Goal: Transaction & Acquisition: Purchase product/service

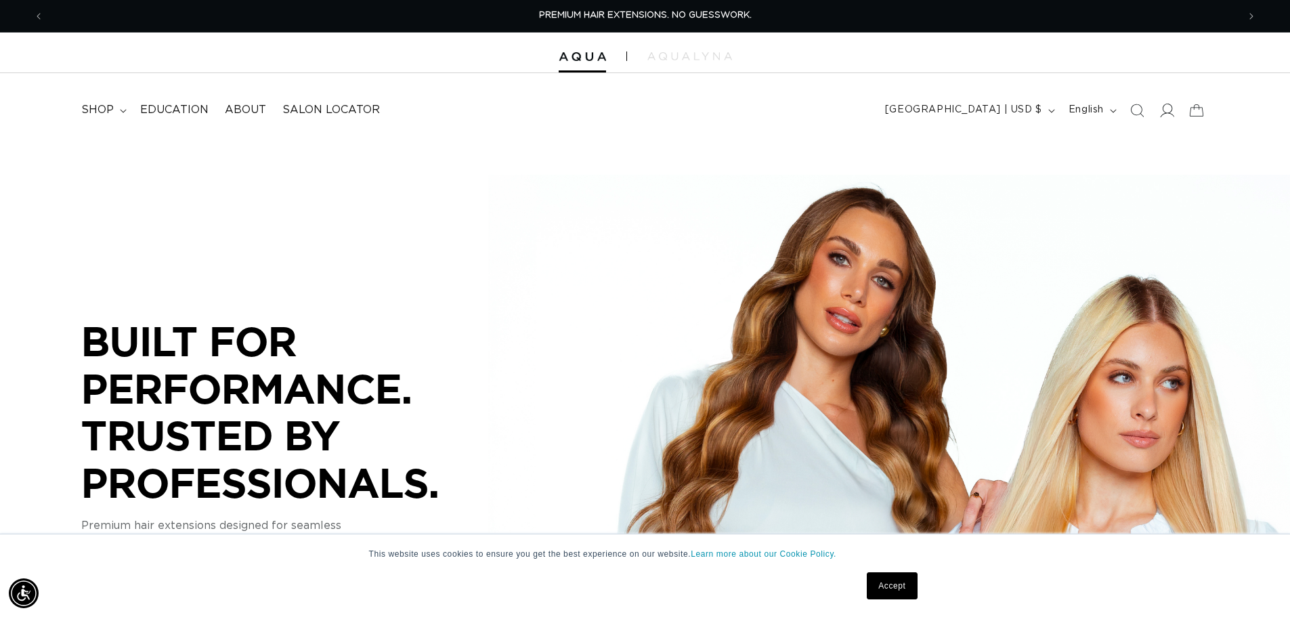
click at [1170, 116] on icon at bounding box center [1166, 110] width 14 height 14
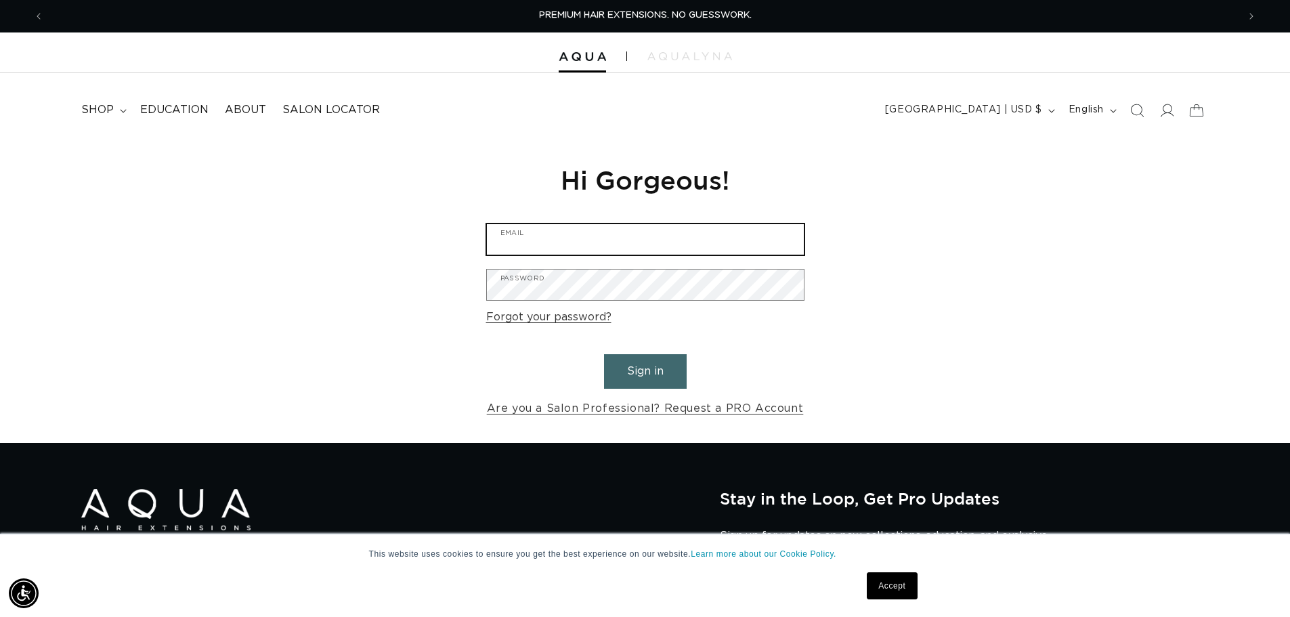
type input "michelletxt@yahoo.com"
click at [652, 367] on button "Sign in" at bounding box center [645, 371] width 83 height 35
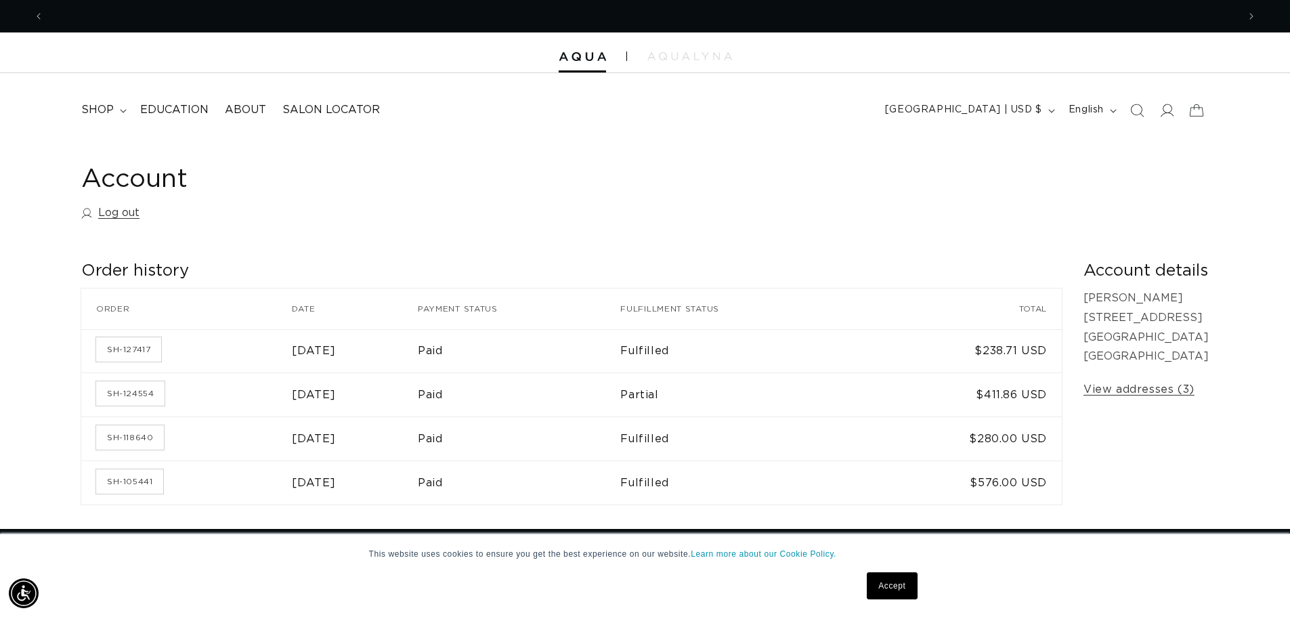
scroll to position [0, 2388]
click at [108, 114] on span "shop" at bounding box center [97, 110] width 33 height 14
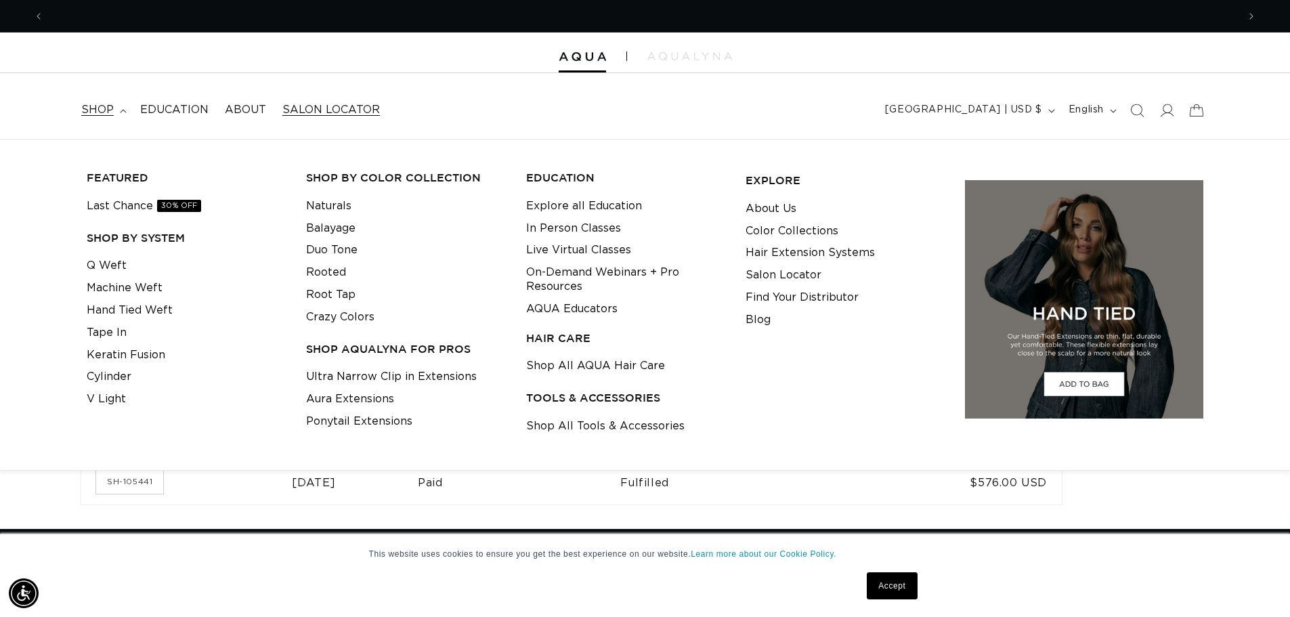
scroll to position [0, 1194]
click at [403, 102] on nav "shop FEATURED Last Chance 30% OFF SHOP BY SYSTEM Q Weft Machine Weft Hand Tied …" at bounding box center [352, 110] width 559 height 30
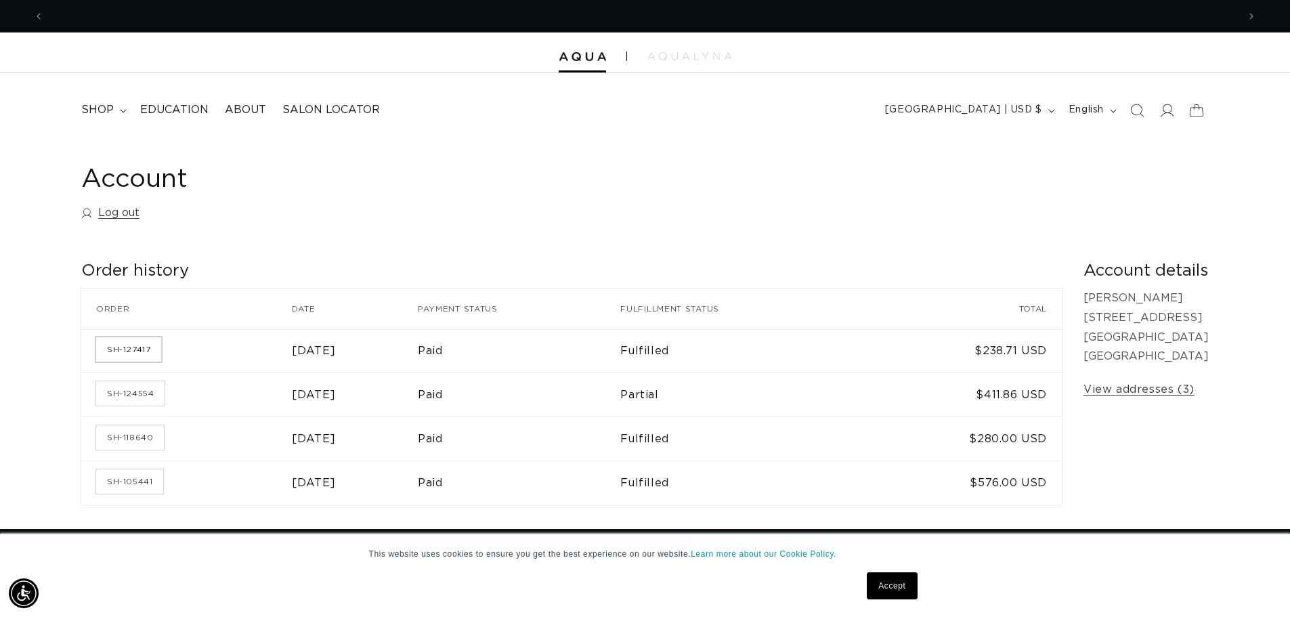
scroll to position [0, 2388]
click at [138, 344] on link "SH-127417" at bounding box center [128, 349] width 65 height 24
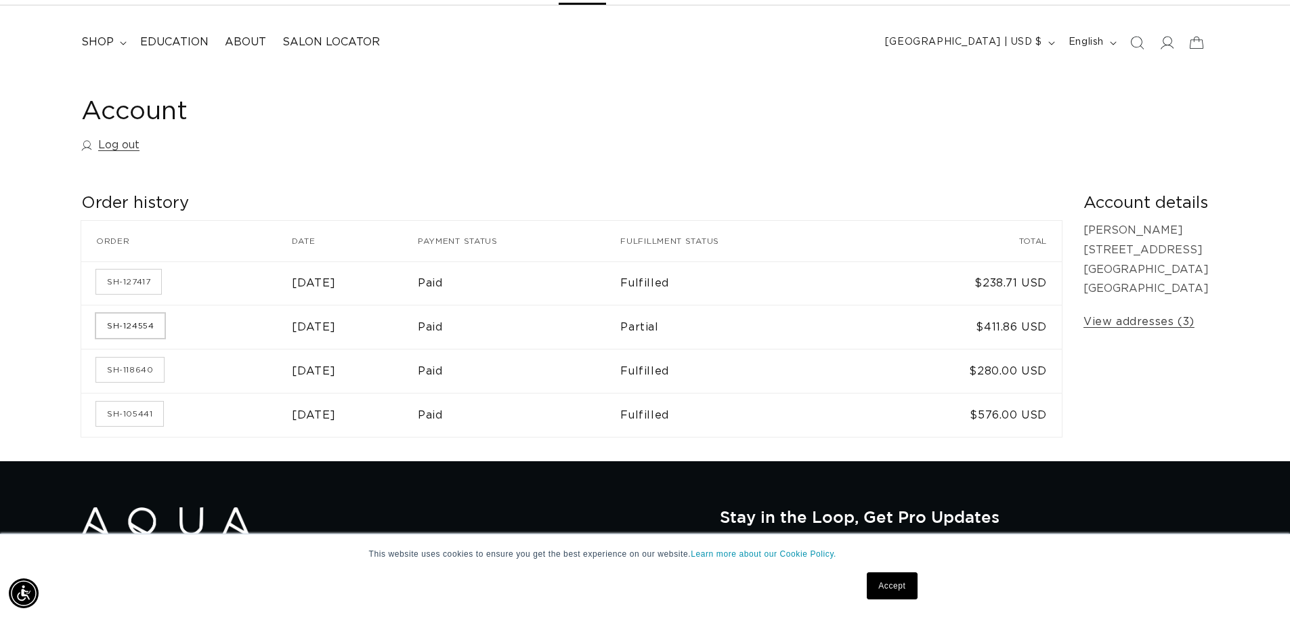
click at [130, 328] on link "SH-124554" at bounding box center [130, 326] width 68 height 24
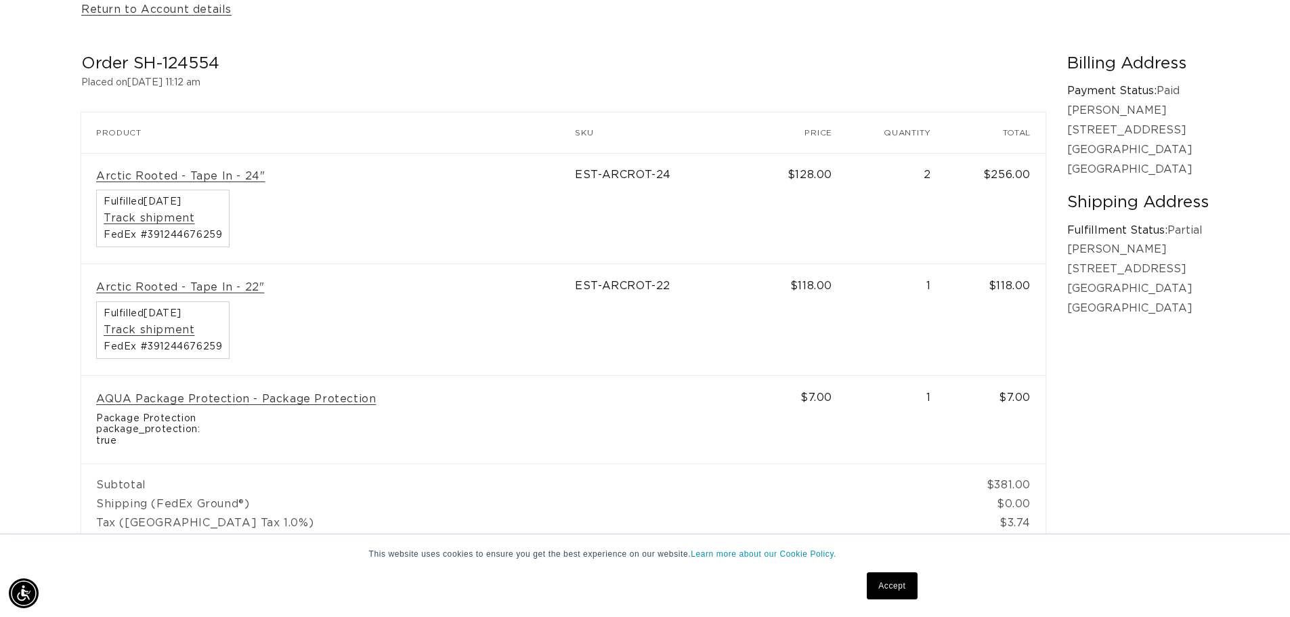
scroll to position [0, 2388]
click at [200, 178] on link "Arctic Rooted - Tape In - 24"" at bounding box center [180, 176] width 169 height 14
click at [204, 287] on link "Arctic Rooted - Tape In - 22"" at bounding box center [180, 287] width 168 height 14
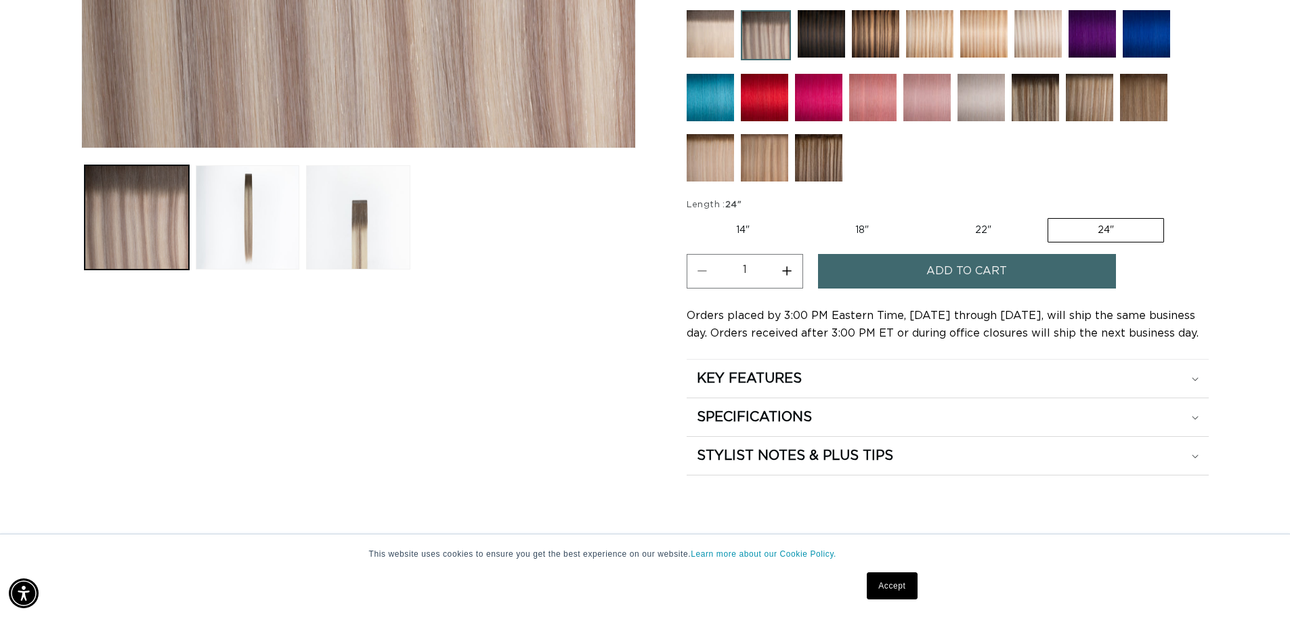
scroll to position [0, 1194]
click at [784, 272] on button "Increase quantity for Arctic Rooted - Tape In" at bounding box center [787, 271] width 30 height 35
type input "2"
click at [941, 271] on span "Add to cart" at bounding box center [966, 271] width 81 height 35
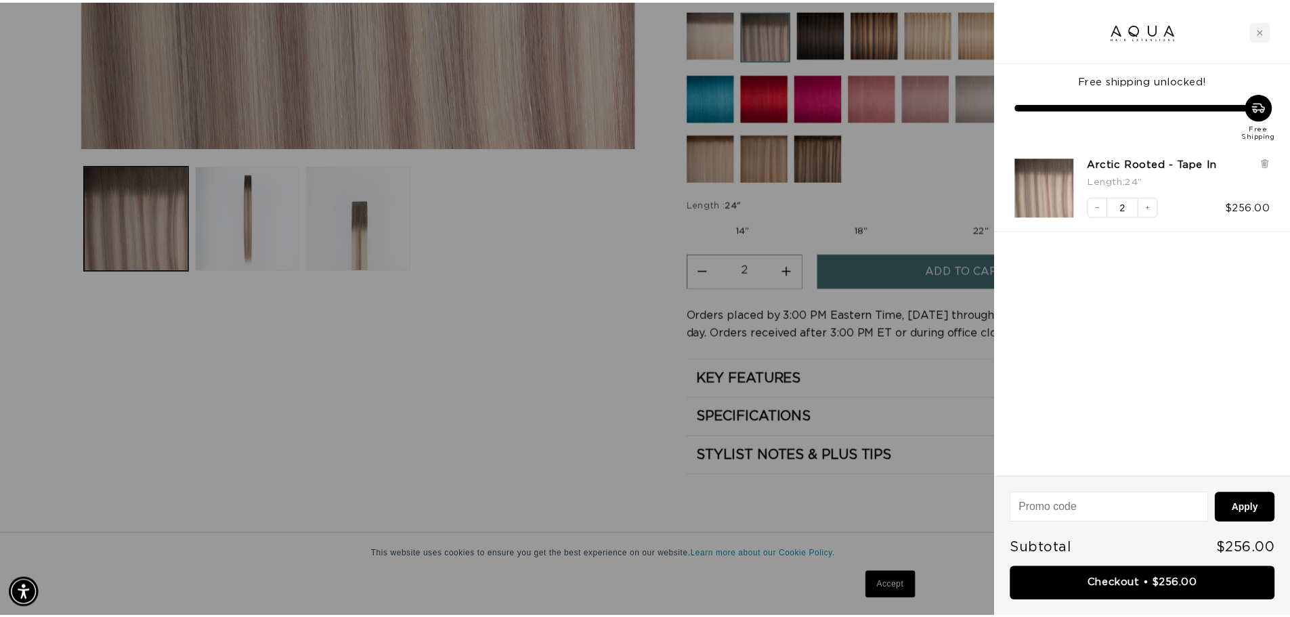
scroll to position [0, 0]
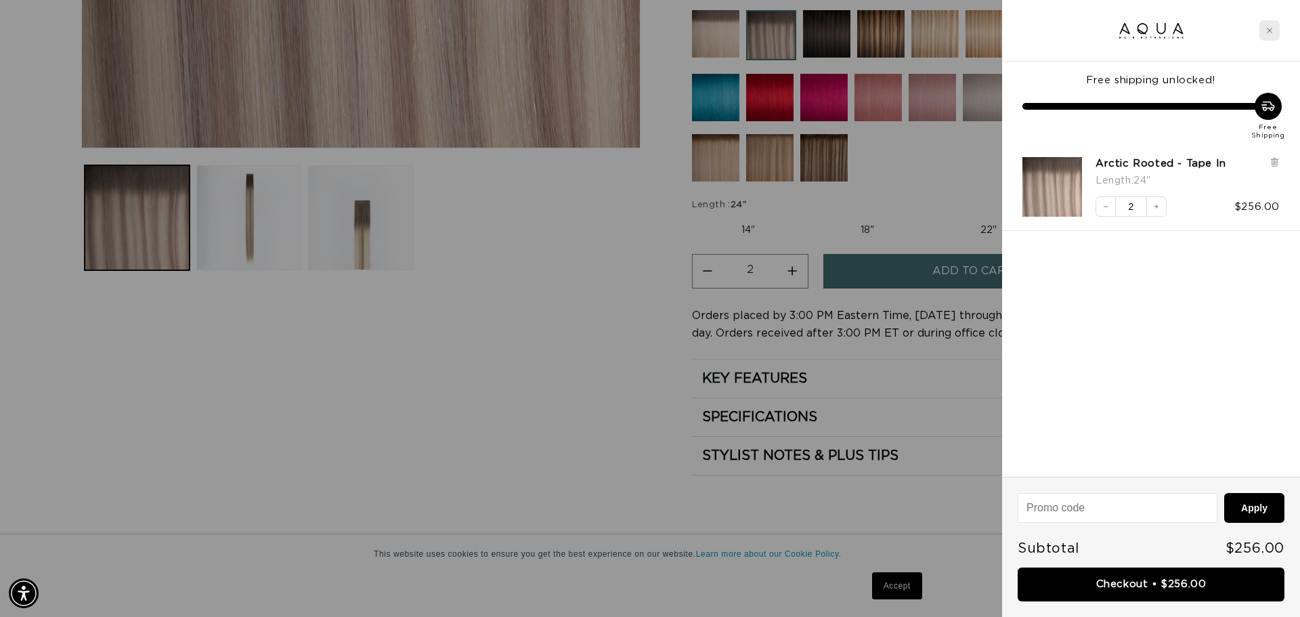
click at [1279, 25] on div "Close cart" at bounding box center [1270, 30] width 20 height 20
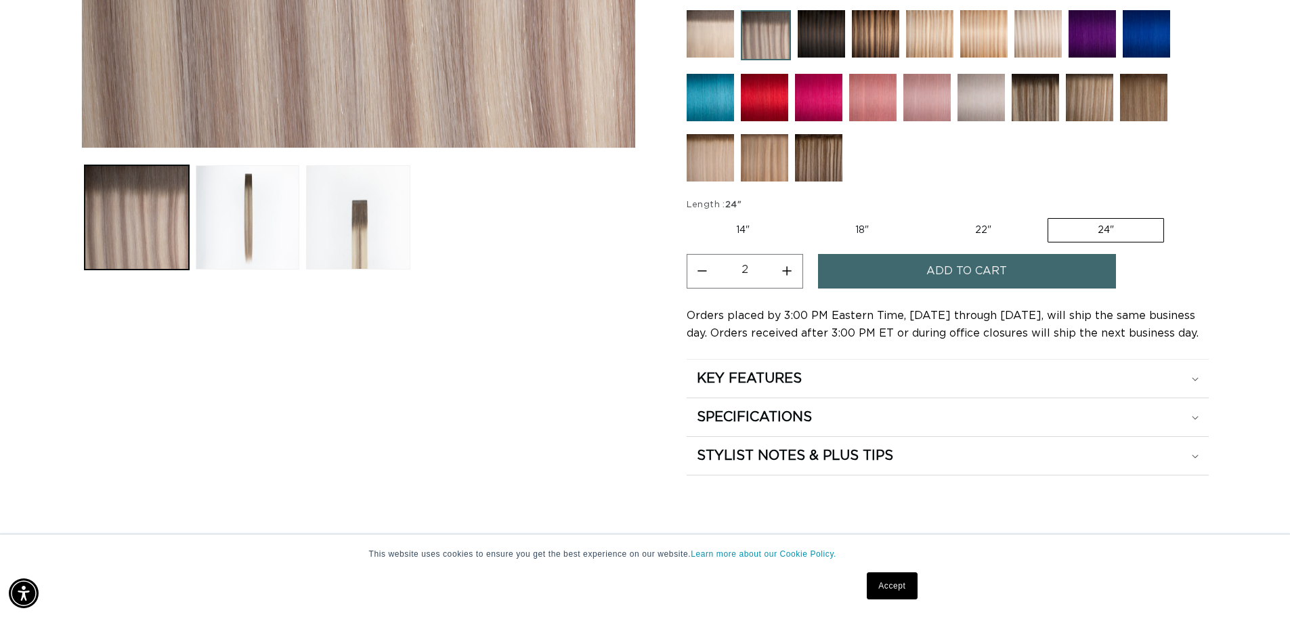
scroll to position [0, 1194]
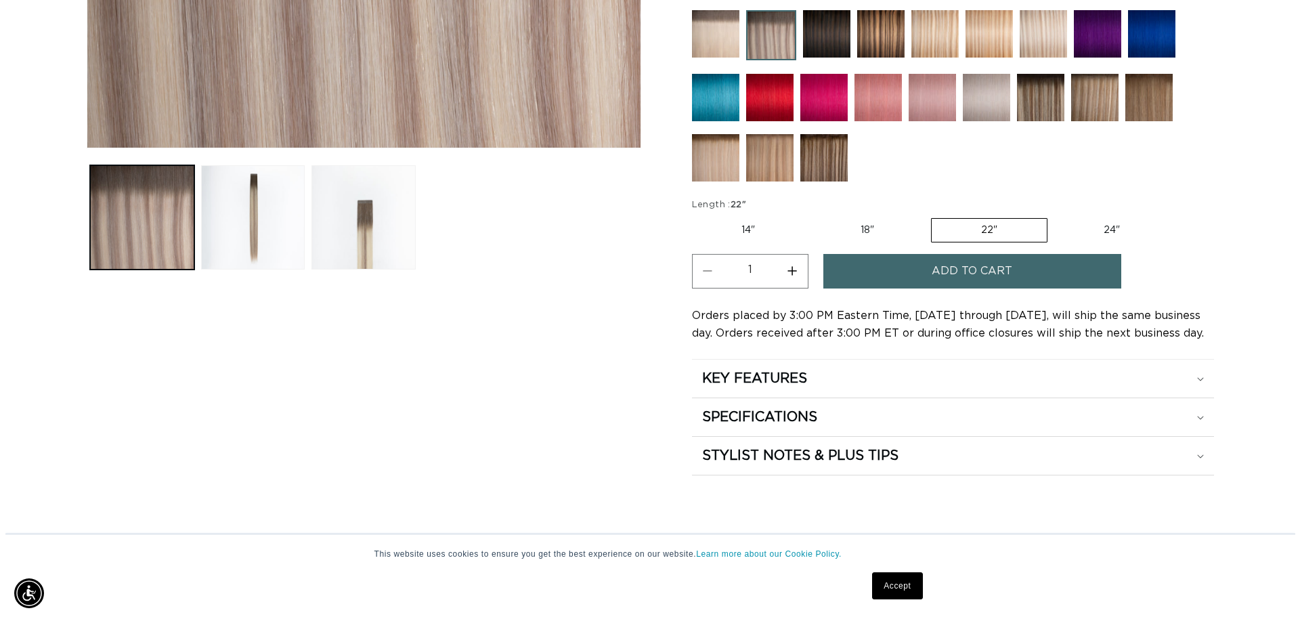
scroll to position [0, 1194]
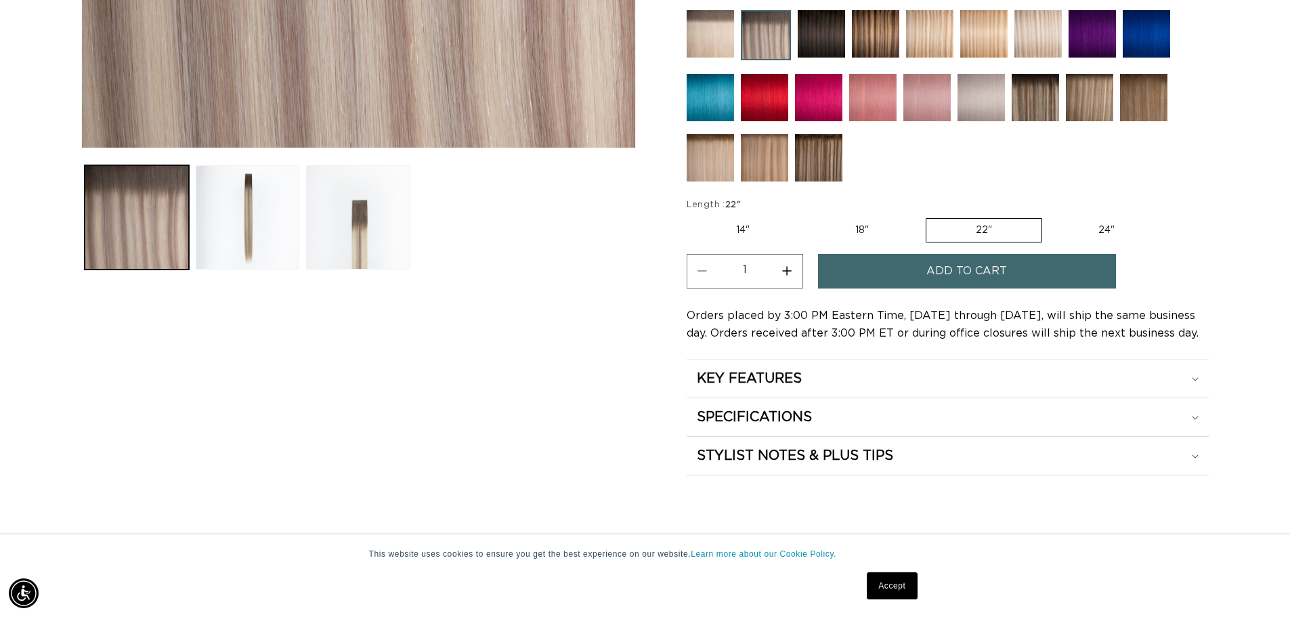
click at [789, 274] on button "Increase quantity for Arctic Rooted - Tape In" at bounding box center [787, 271] width 30 height 35
type input "2"
click at [908, 270] on button "Add to cart" at bounding box center [967, 271] width 298 height 35
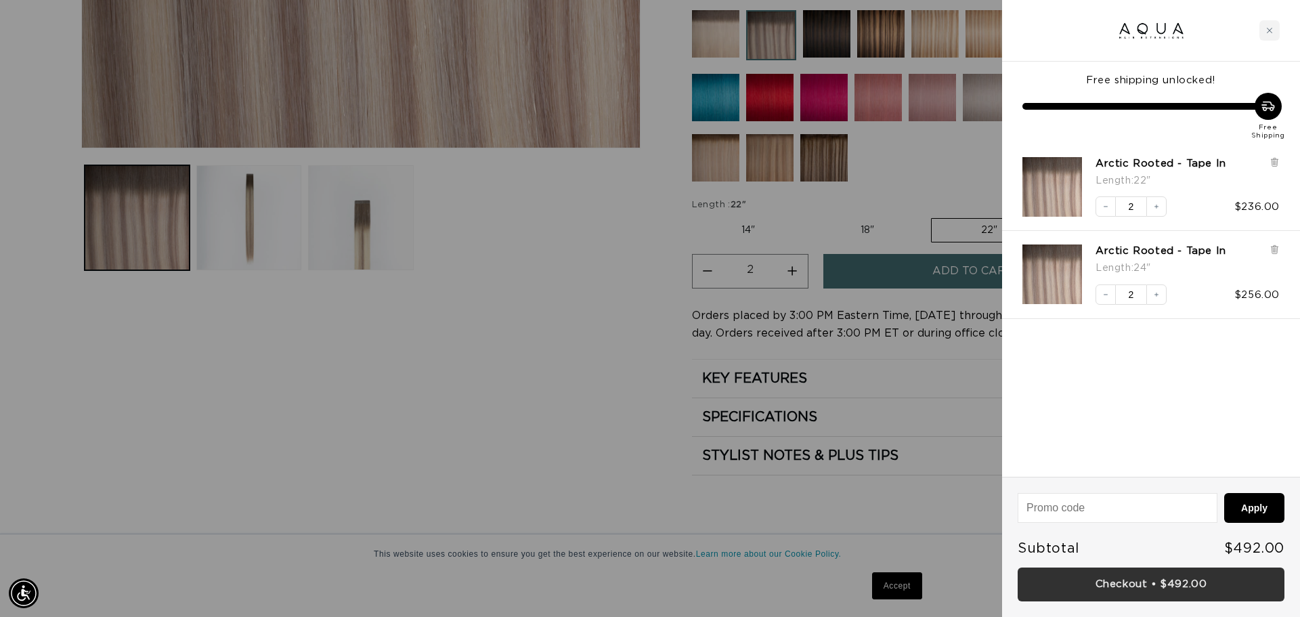
scroll to position [0, 2408]
click at [1162, 585] on link "Checkout • $492.00" at bounding box center [1151, 585] width 267 height 35
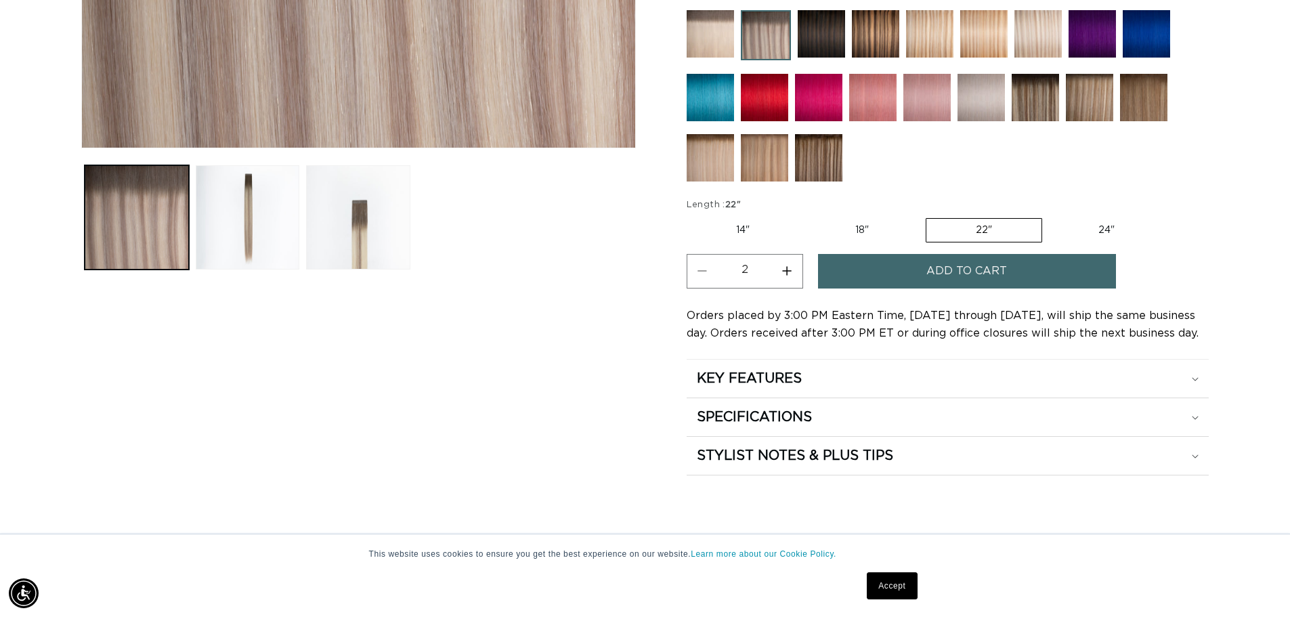
scroll to position [0, 1194]
click at [703, 276] on button "Decrease quantity for Arctic Rooted - Tape In" at bounding box center [702, 271] width 30 height 35
type input "1"
click at [636, 314] on div "Skip to product information Open media 1 in modal Open media 2 in modal Open me…" at bounding box center [645, 60] width 1128 height 830
click at [863, 232] on label "18" Variant sold out or unavailable" at bounding box center [862, 230] width 112 height 23
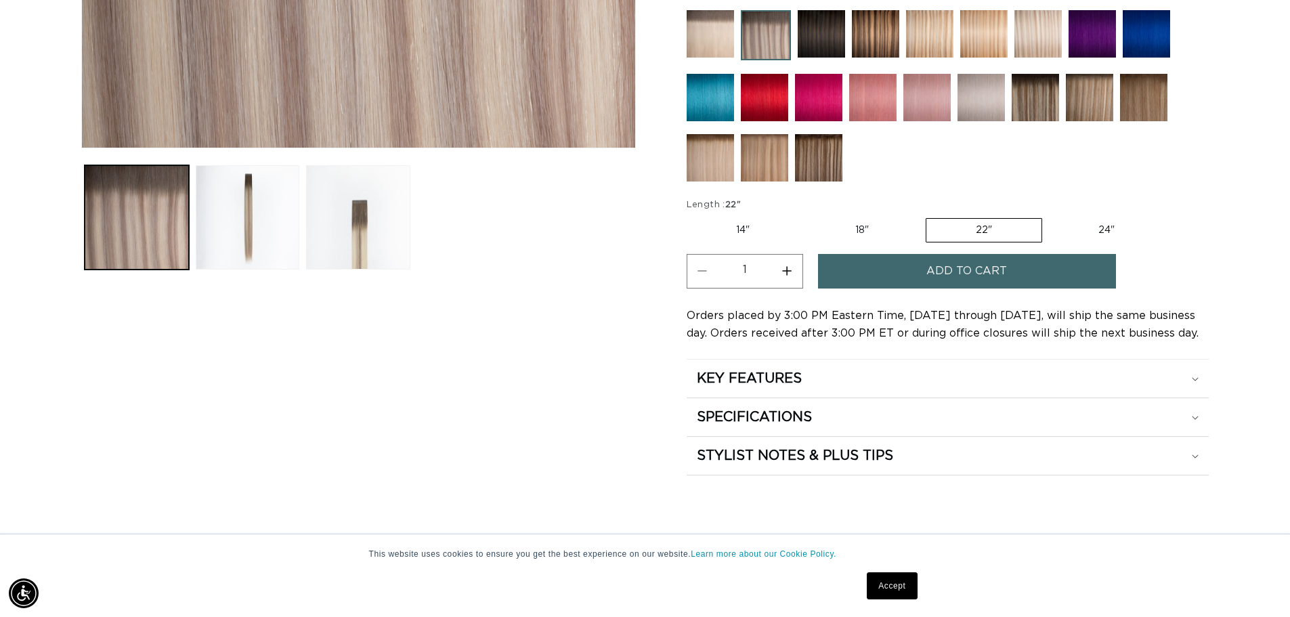
click at [807, 216] on input "18" Variant sold out or unavailable" at bounding box center [806, 215] width 1 height 1
radio input "true"
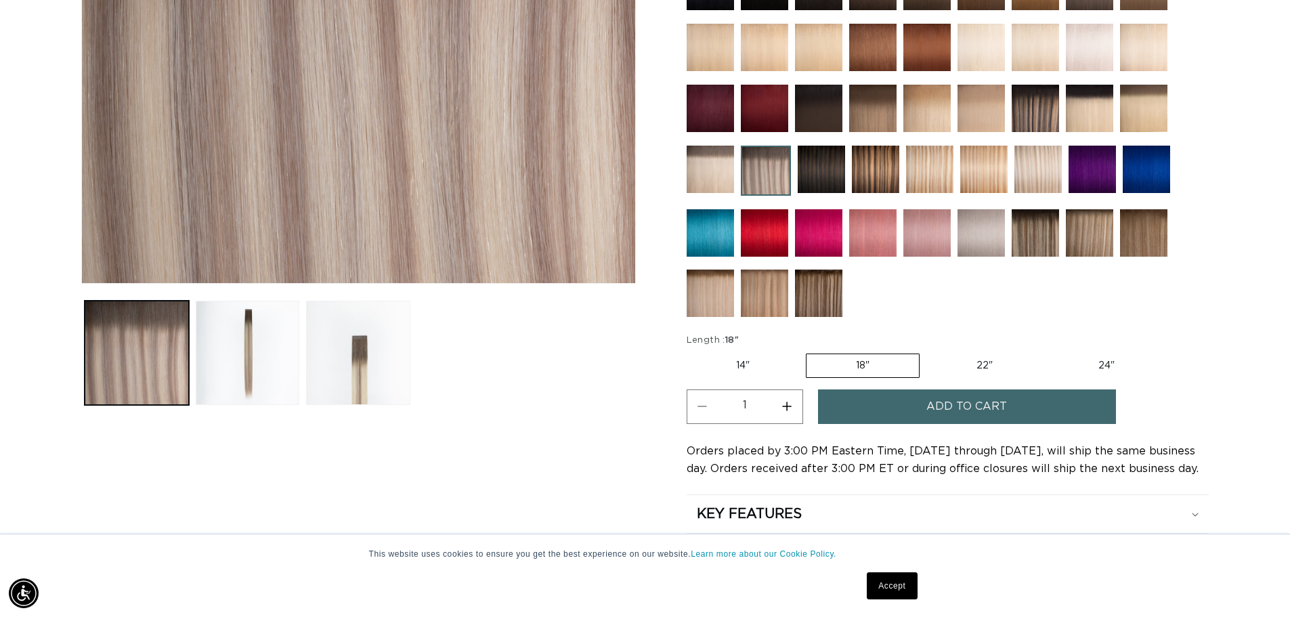
click at [988, 402] on span "Add to cart" at bounding box center [966, 406] width 81 height 35
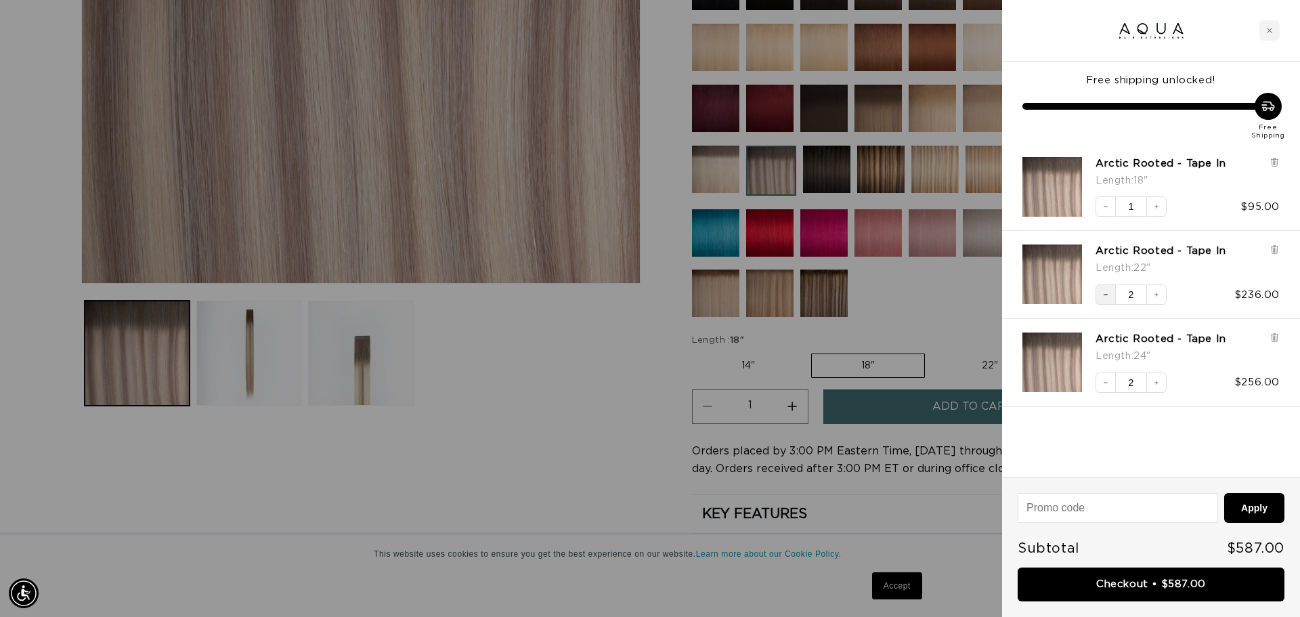
scroll to position [0, 1204]
click at [1104, 295] on icon "Decrease quantity" at bounding box center [1106, 295] width 8 height 8
click at [547, 396] on div at bounding box center [650, 308] width 1300 height 617
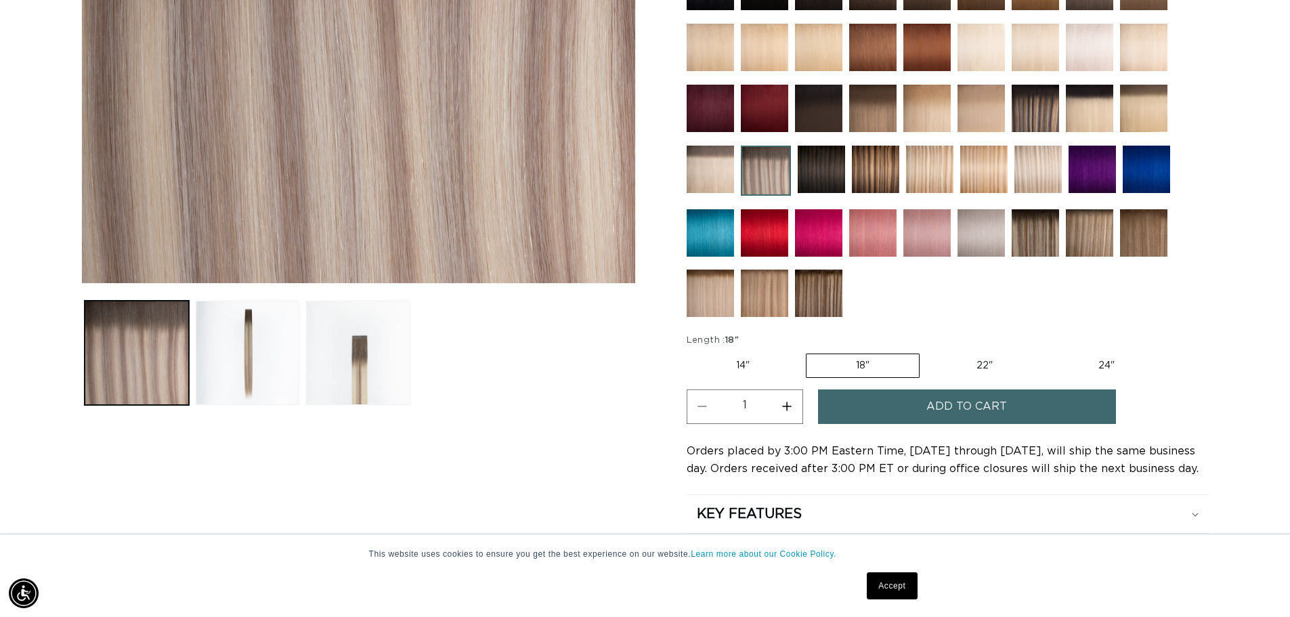
scroll to position [0, 2388]
click at [1104, 363] on label "24" Variant sold out or unavailable" at bounding box center [1106, 365] width 115 height 23
click at [1050, 351] on input "24" Variant sold out or unavailable" at bounding box center [1049, 351] width 1 height 1
radio input "true"
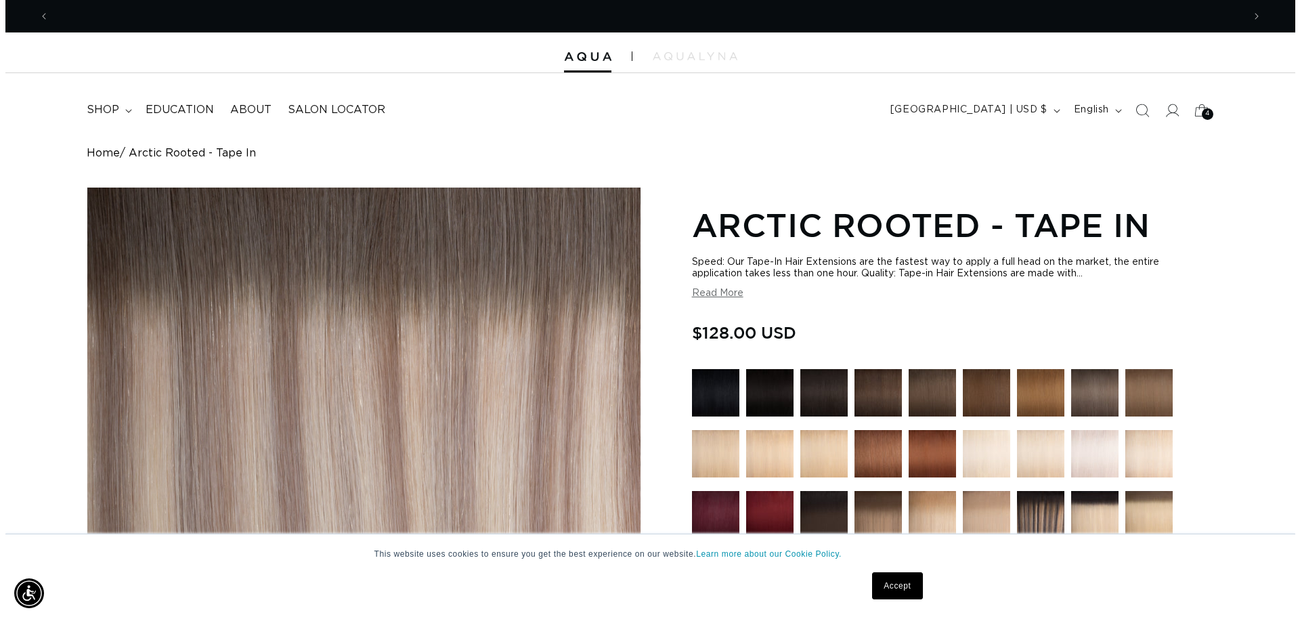
scroll to position [0, 1194]
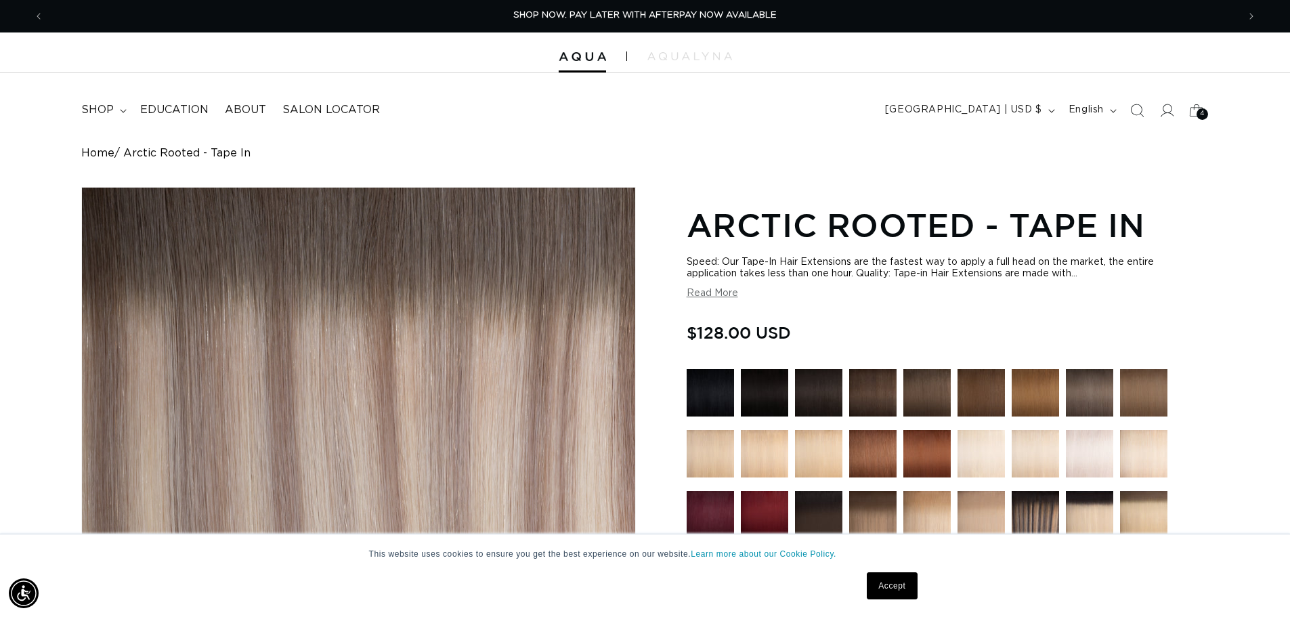
click at [1197, 114] on div "4 4" at bounding box center [1203, 114] width 12 height 12
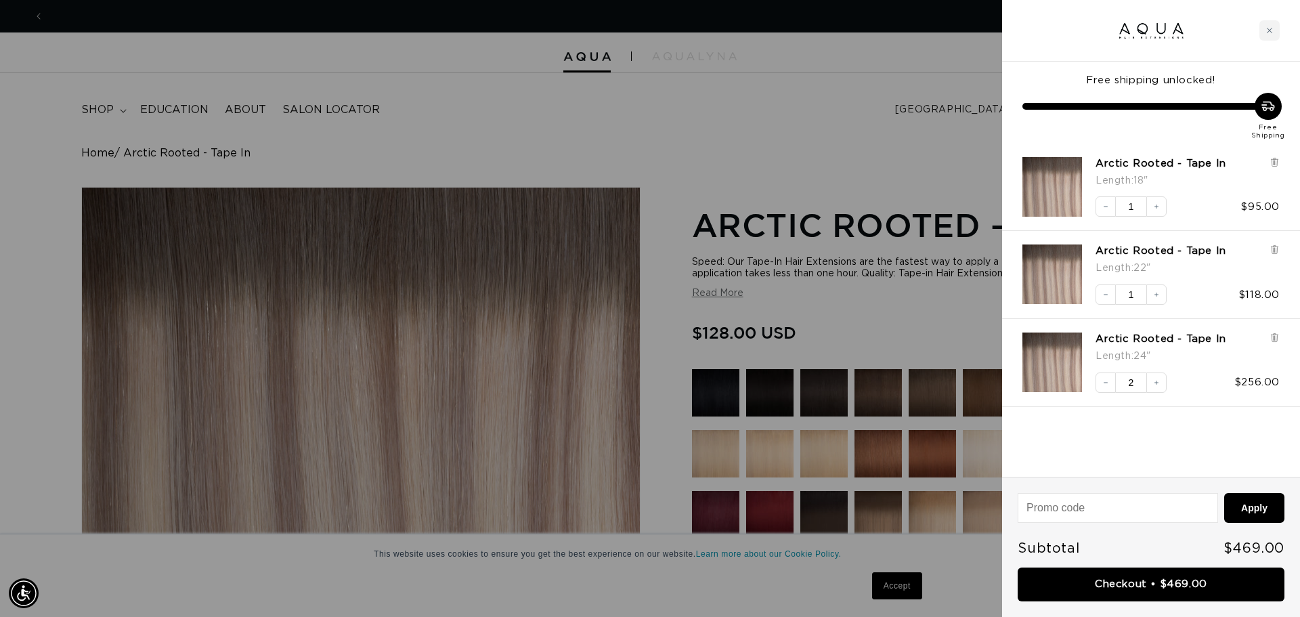
scroll to position [0, 2408]
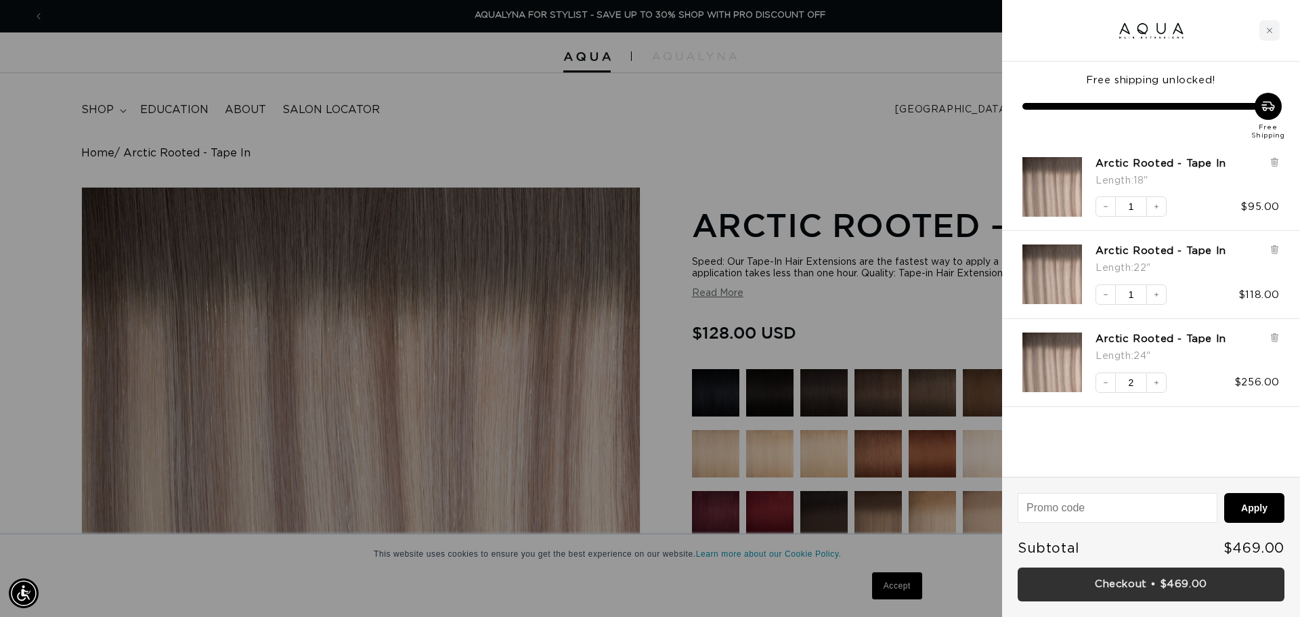
click at [1169, 591] on link "Checkout • $469.00" at bounding box center [1151, 585] width 267 height 35
